Goal: Task Accomplishment & Management: Manage account settings

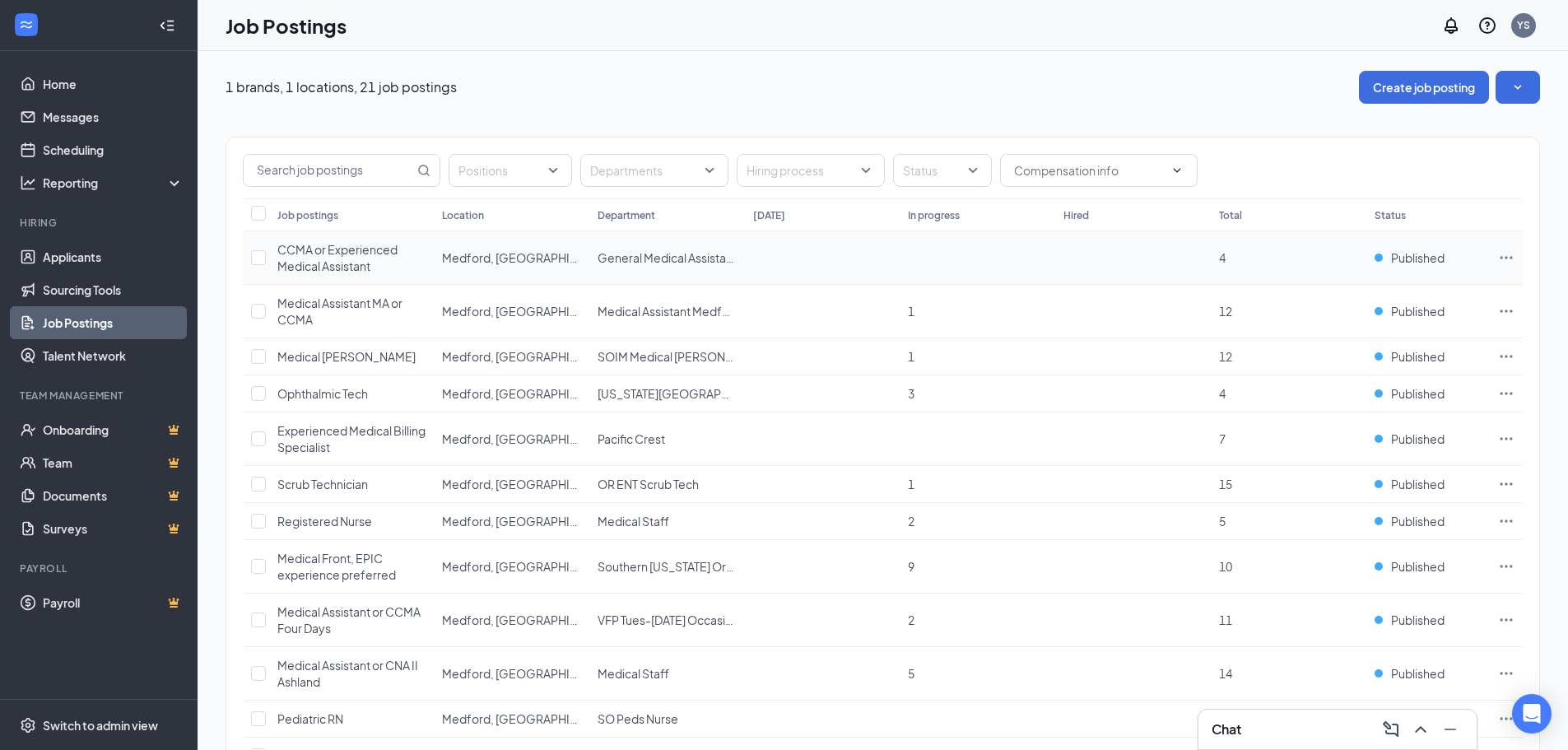
click at [335, 255] on span "CCMA or Experienced Medical Assistant" at bounding box center [337, 258] width 120 height 32
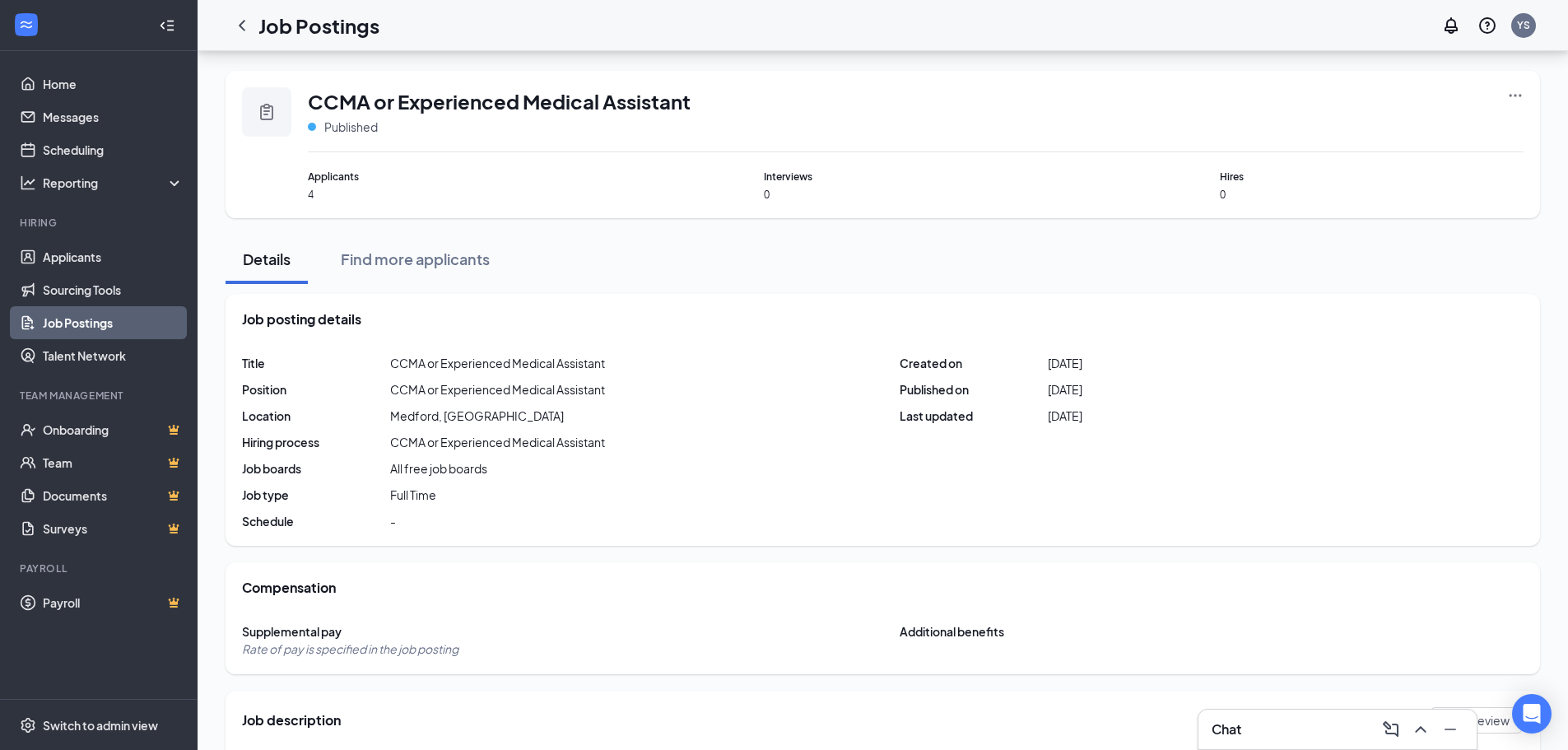
scroll to position [731, 0]
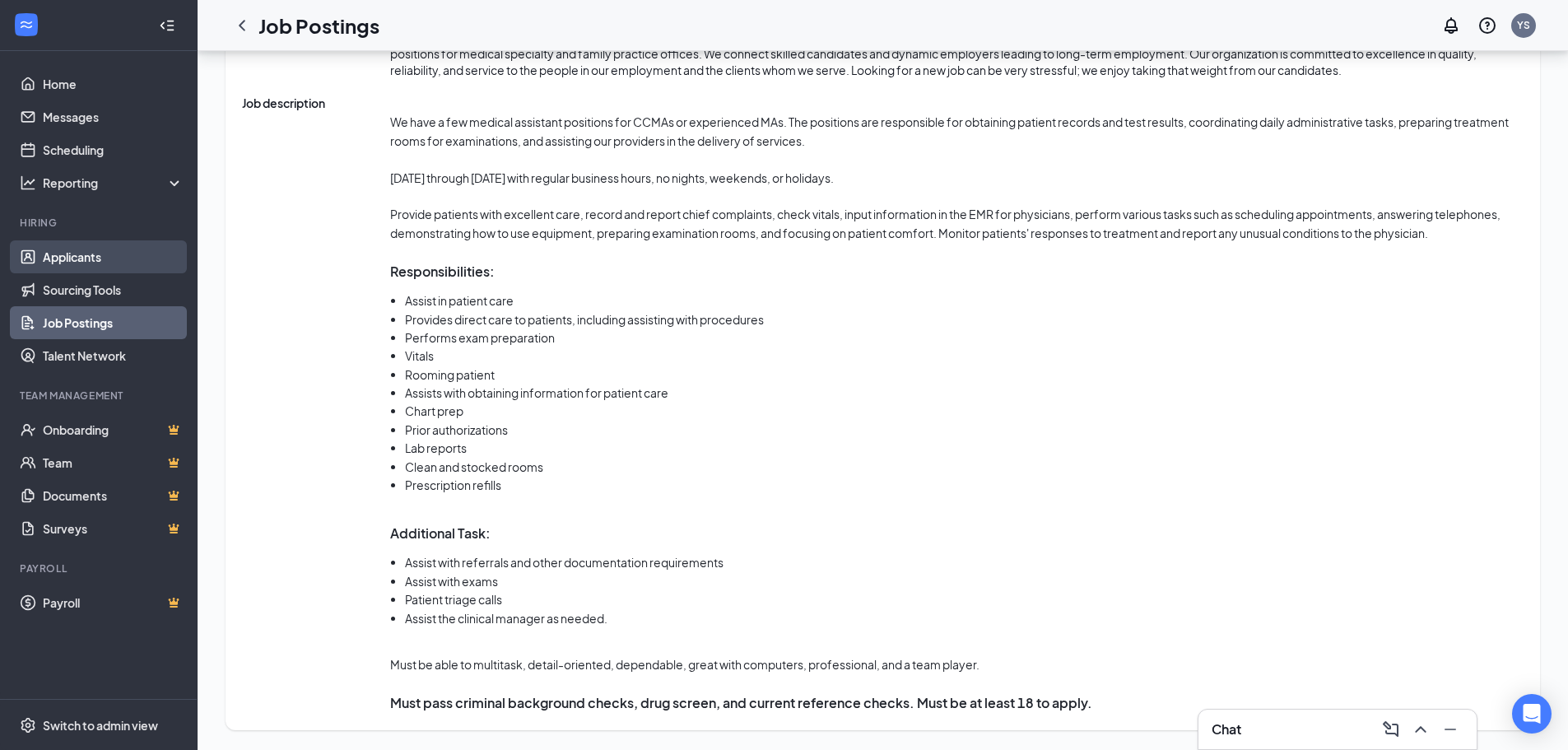
click at [100, 262] on link "Applicants" at bounding box center [113, 257] width 140 height 33
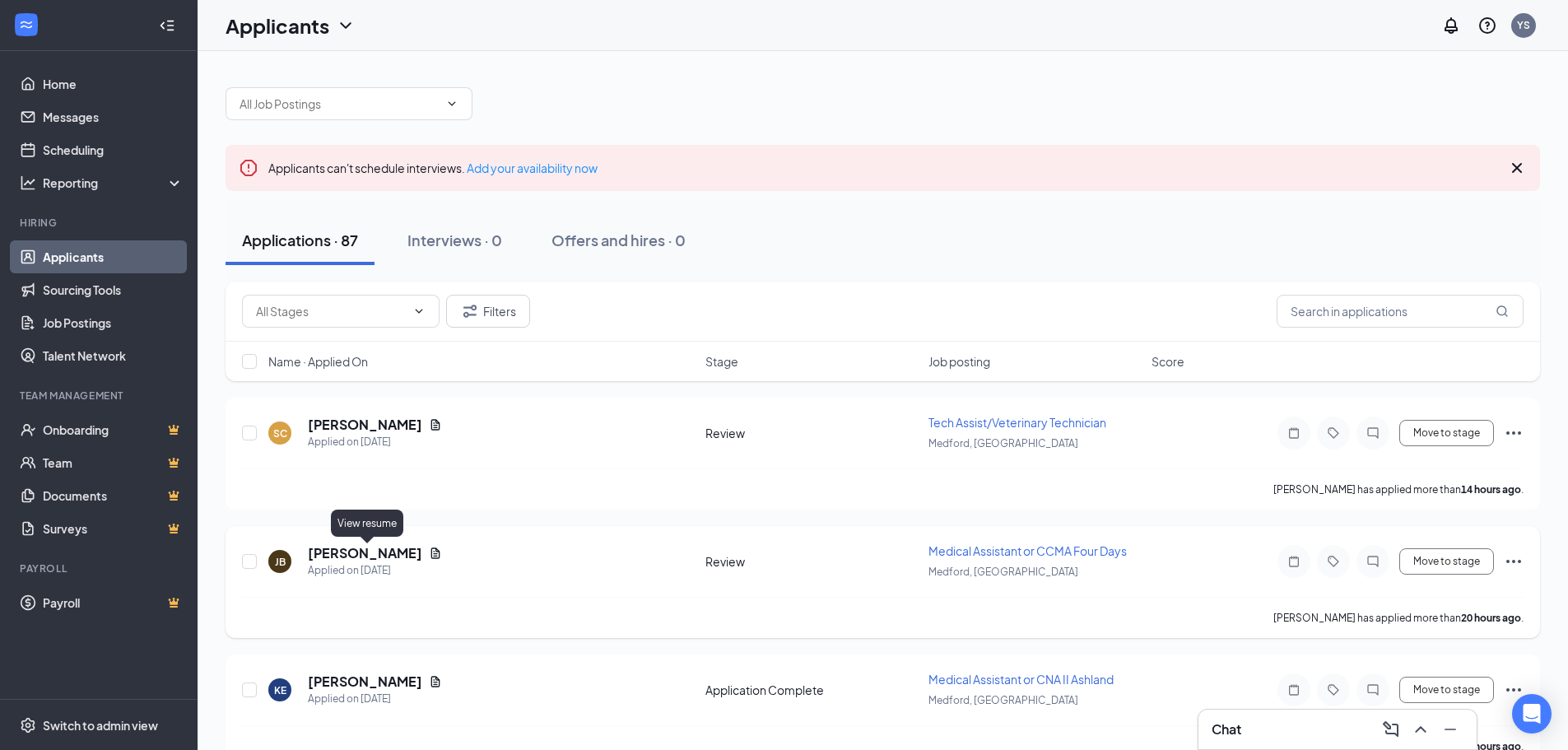
click at [431, 553] on icon "Document" at bounding box center [435, 552] width 9 height 11
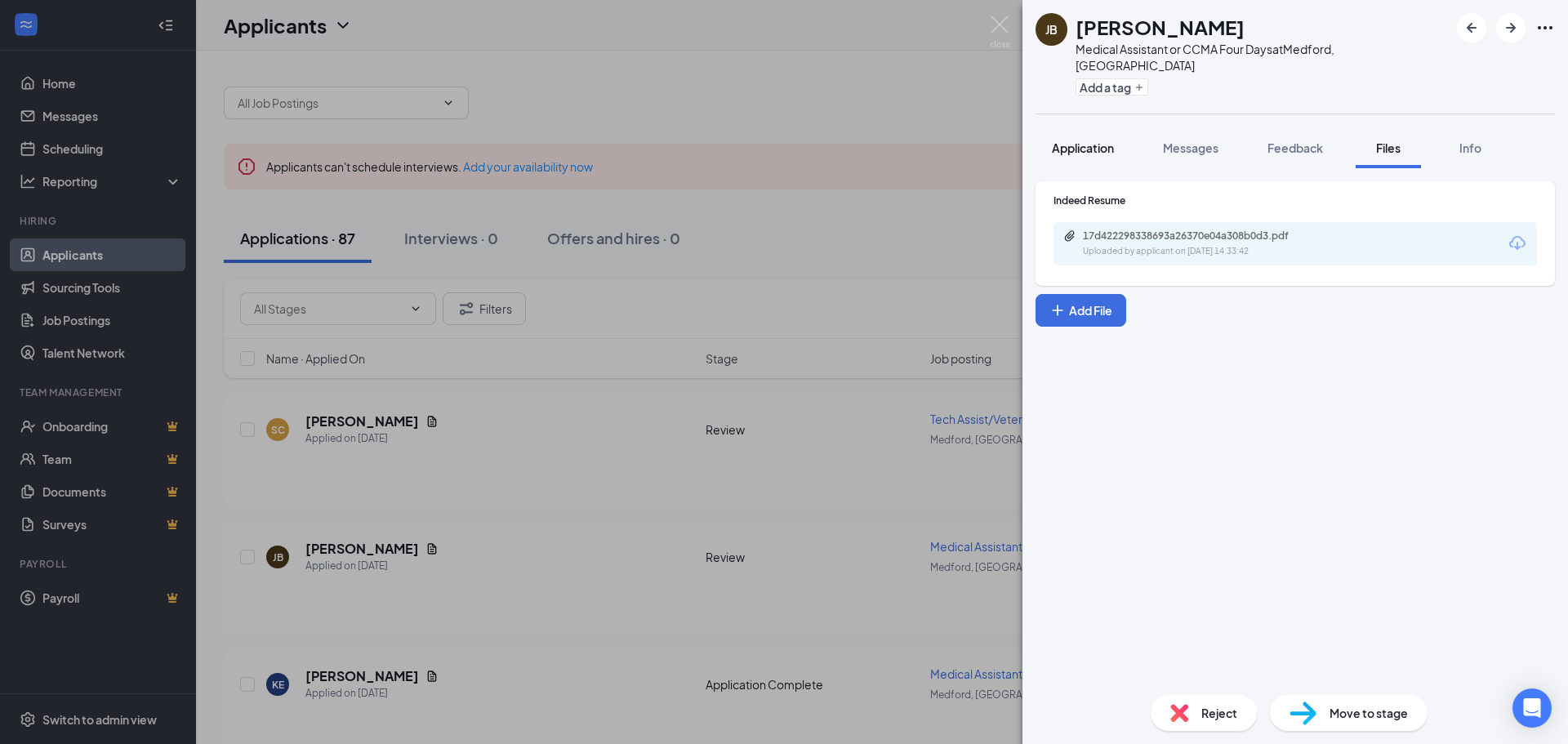
click at [1093, 140] on span "Application" at bounding box center [1082, 147] width 62 height 14
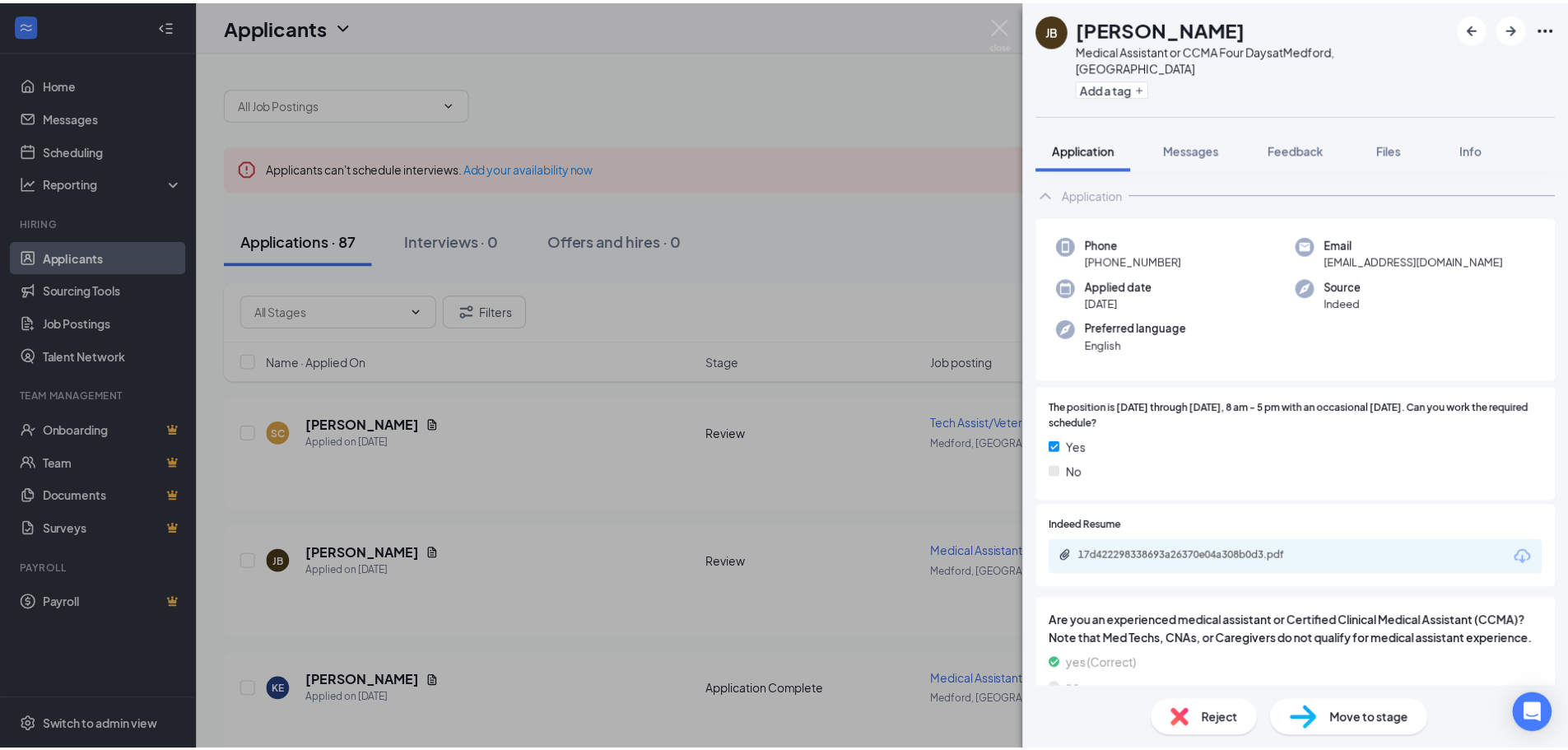
scroll to position [81, 0]
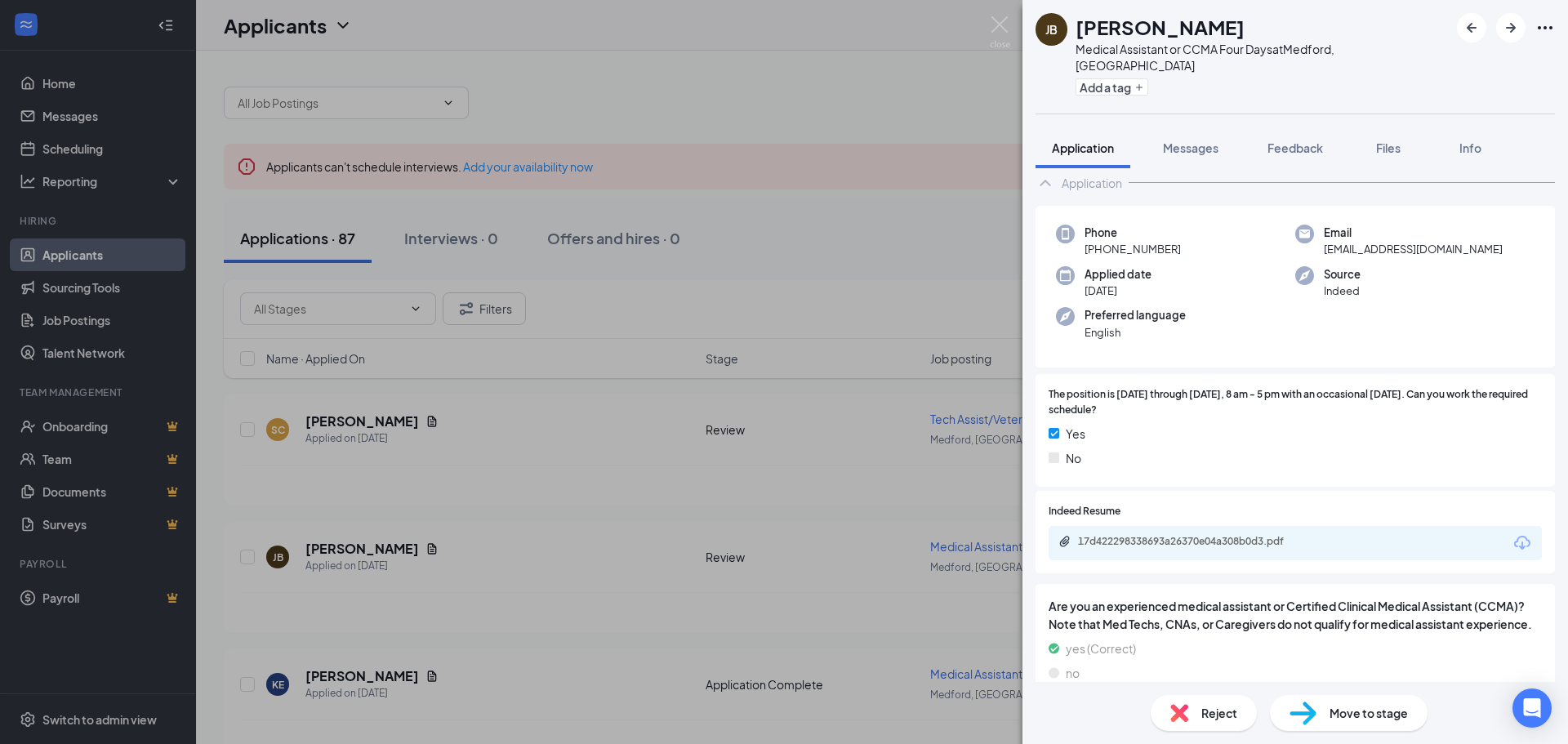
click at [717, 144] on div "[PERSON_NAME] Medical Assistant or CCMA Four Days at [GEOGRAPHIC_DATA], [GEOGRA…" at bounding box center [784, 372] width 1568 height 744
